Goal: Task Accomplishment & Management: Manage account settings

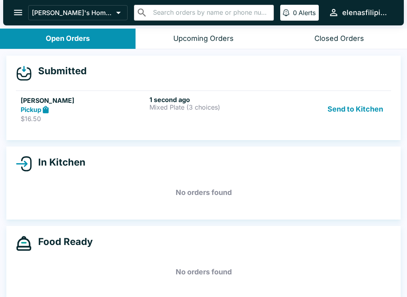
click at [27, 156] on icon at bounding box center [24, 164] width 16 height 16
click at [16, 12] on icon "open drawer" at bounding box center [18, 12] width 11 height 11
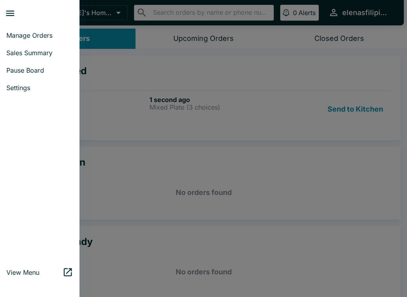
click at [29, 39] on link "Manage Orders" at bounding box center [39, 35] width 79 height 17
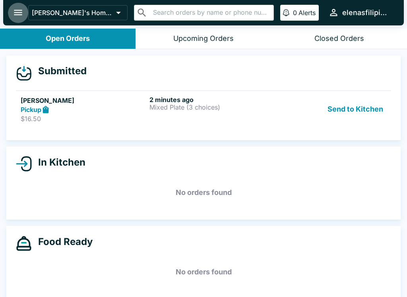
click at [22, 5] on button "open drawer" at bounding box center [18, 12] width 20 height 20
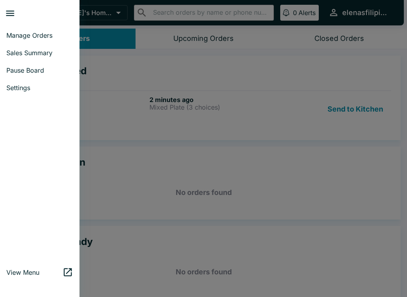
click at [22, 33] on span "Manage Orders" at bounding box center [39, 35] width 67 height 8
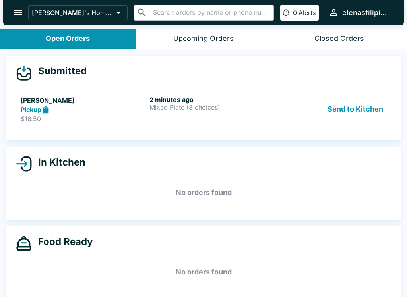
click at [36, 120] on p "$16.50" at bounding box center [83, 119] width 125 height 8
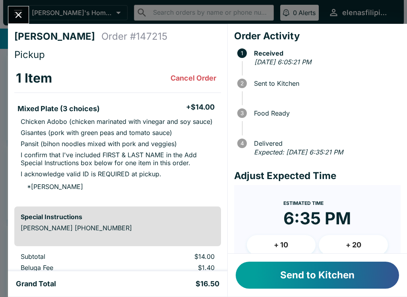
click at [268, 265] on button "Send to Kitchen" at bounding box center [316, 275] width 163 height 27
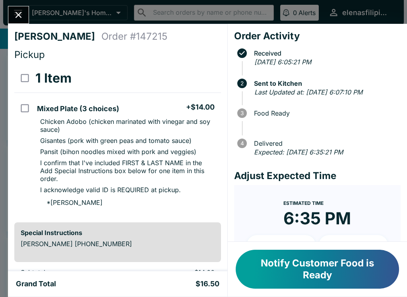
click at [18, 12] on icon "Close" at bounding box center [18, 15] width 11 height 11
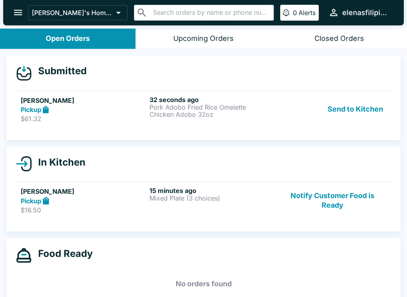
click at [174, 214] on div "15 minutes ago Mixed Plate (3 choices)" at bounding box center [211, 200] width 125 height 27
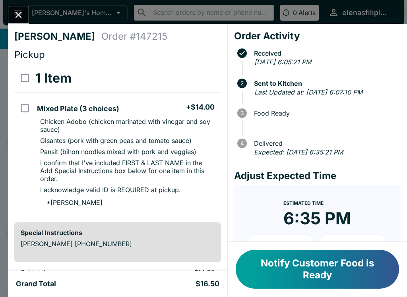
click at [21, 19] on icon "Close" at bounding box center [18, 15] width 11 height 11
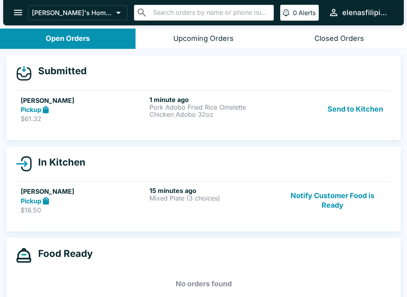
click at [67, 99] on h5 "[PERSON_NAME]" at bounding box center [83, 101] width 125 height 10
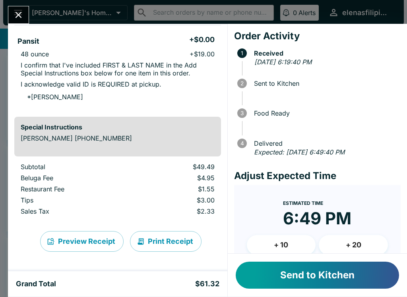
scroll to position [227, 0]
click at [302, 280] on button "Send to Kitchen" at bounding box center [316, 275] width 163 height 27
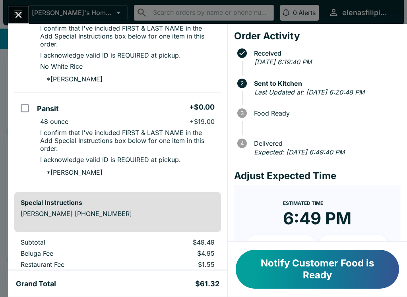
scroll to position [176, 0]
click at [311, 284] on button "Notify Customer Food is Ready" at bounding box center [316, 269] width 163 height 39
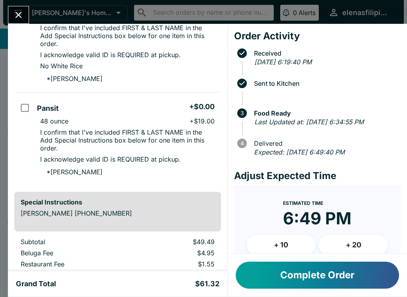
click at [274, 269] on button "Complete Order" at bounding box center [316, 275] width 163 height 27
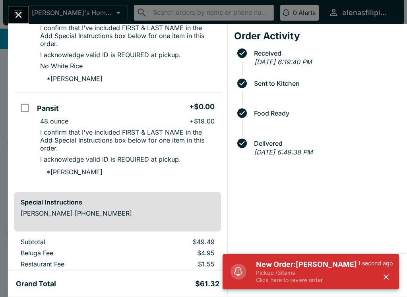
click at [16, 10] on icon "Close" at bounding box center [18, 15] width 11 height 11
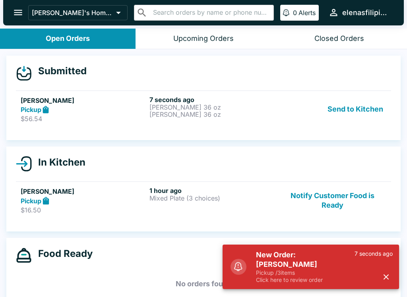
click at [46, 116] on p "$56.54" at bounding box center [83, 119] width 125 height 8
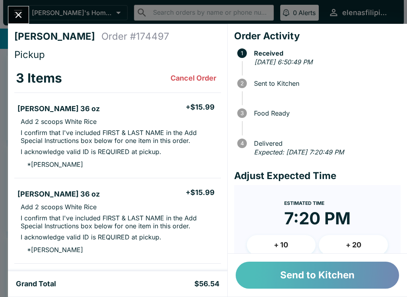
click at [303, 277] on button "Send to Kitchen" at bounding box center [316, 275] width 163 height 27
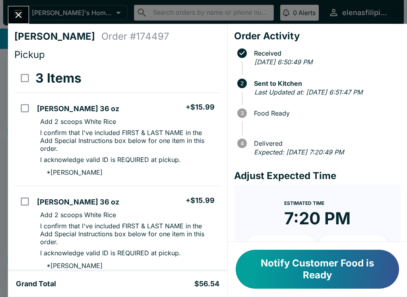
click at [318, 269] on button "Notify Customer Food is Ready" at bounding box center [316, 269] width 163 height 39
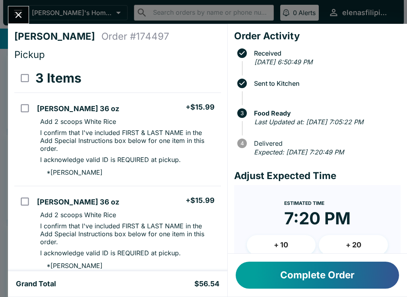
click at [319, 273] on button "Complete Order" at bounding box center [316, 275] width 163 height 27
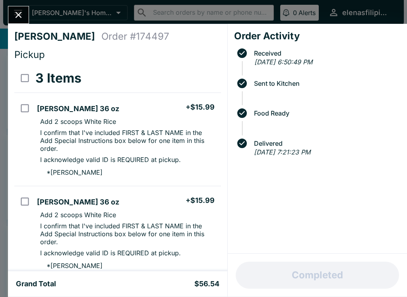
click at [17, 15] on icon "Close" at bounding box center [18, 15] width 11 height 11
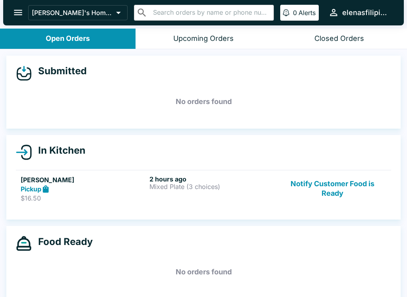
click at [58, 41] on div "Open Orders" at bounding box center [68, 38] width 44 height 9
click at [347, 187] on button "Notify Customer Food is Ready" at bounding box center [332, 188] width 108 height 27
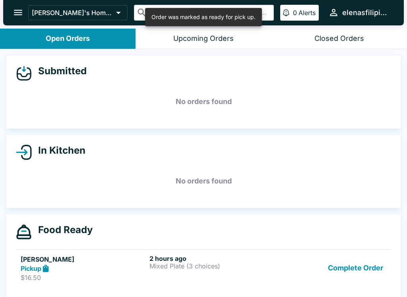
click at [366, 268] on button "Complete Order" at bounding box center [355, 268] width 62 height 27
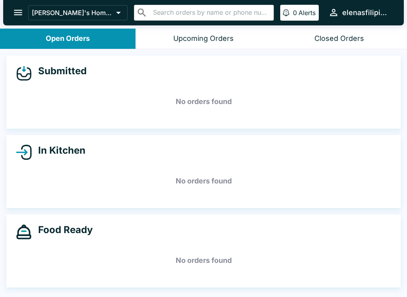
click at [10, 9] on button "open drawer" at bounding box center [18, 12] width 20 height 20
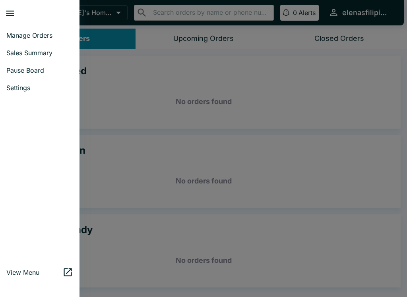
click at [22, 56] on span "Sales Summary" at bounding box center [39, 53] width 67 height 8
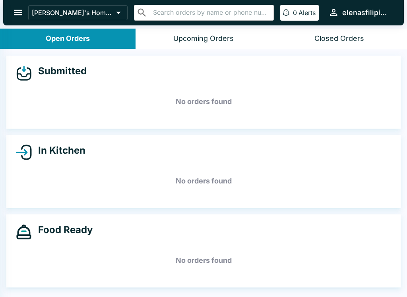
select select "03:00"
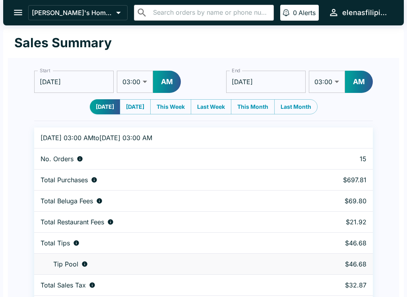
click at [18, 13] on icon "open drawer" at bounding box center [18, 13] width 8 height 6
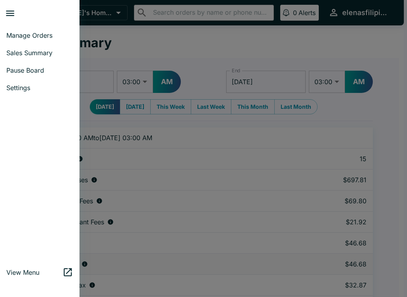
click at [28, 35] on span "Manage Orders" at bounding box center [39, 35] width 67 height 8
